Goal: Task Accomplishment & Management: Use online tool/utility

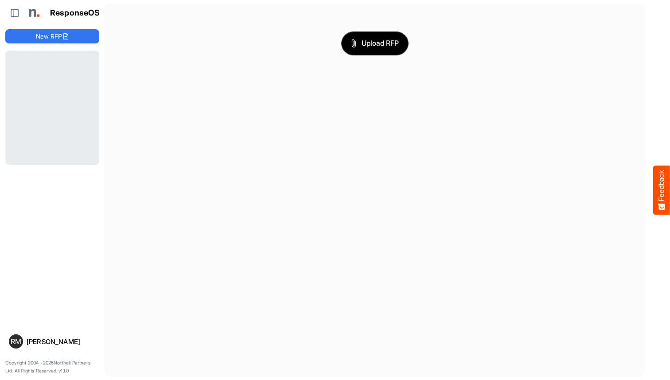
click at [375, 43] on span "Upload RFP" at bounding box center [375, 44] width 48 height 12
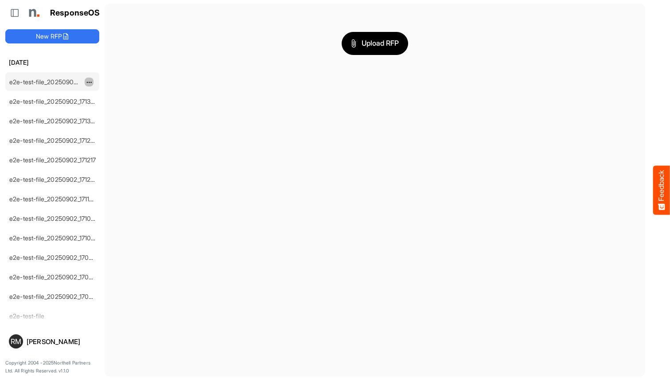
click at [89, 82] on span "dropdownbutton" at bounding box center [88, 82] width 4 height 6
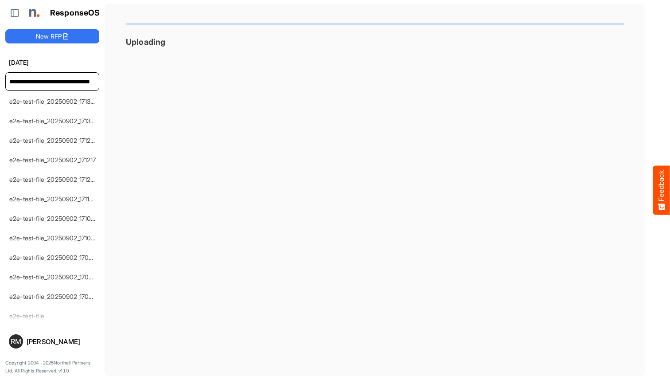
type input "**********"
